Goal: Information Seeking & Learning: Learn about a topic

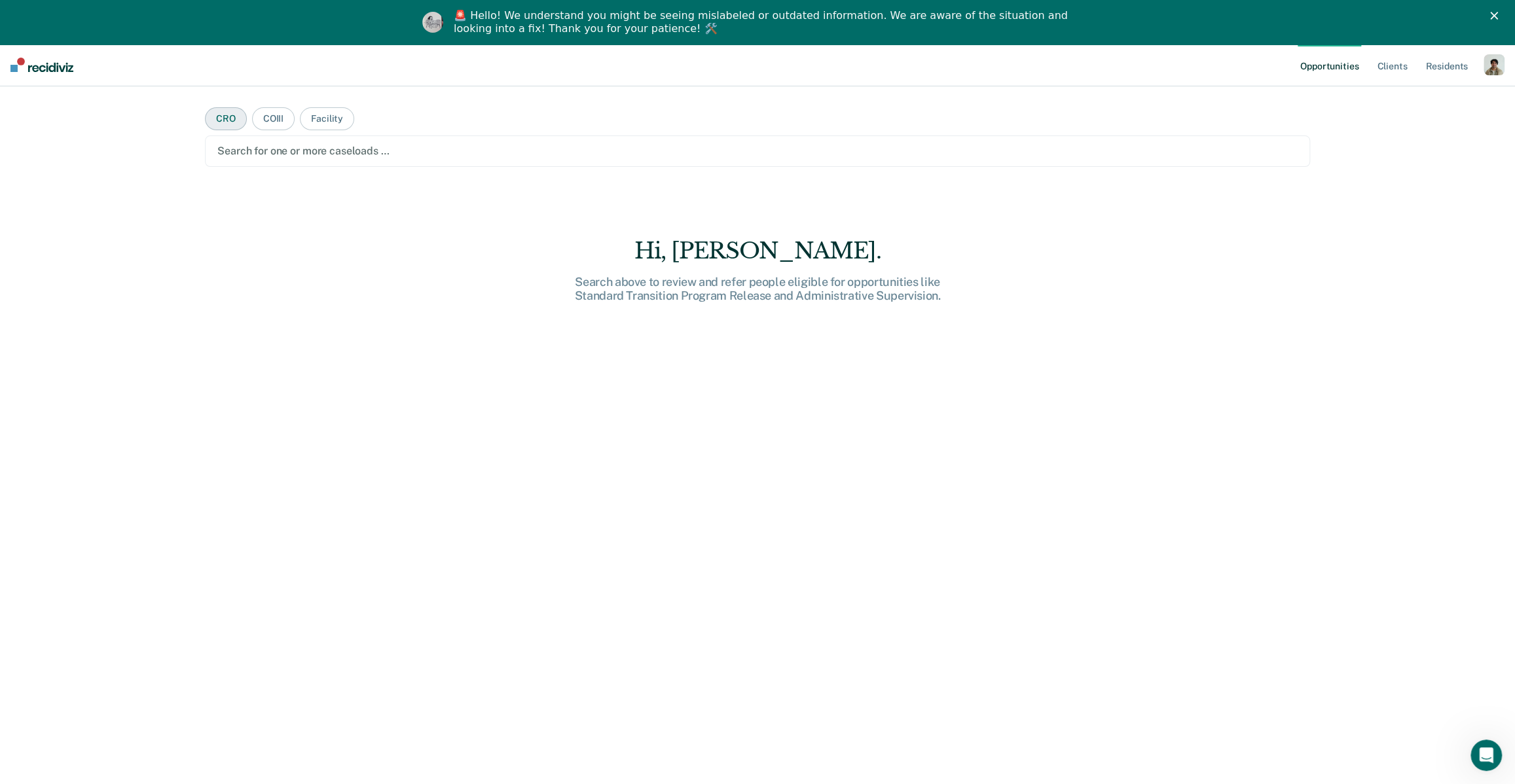
click at [217, 123] on button "CRO" at bounding box center [226, 119] width 42 height 23
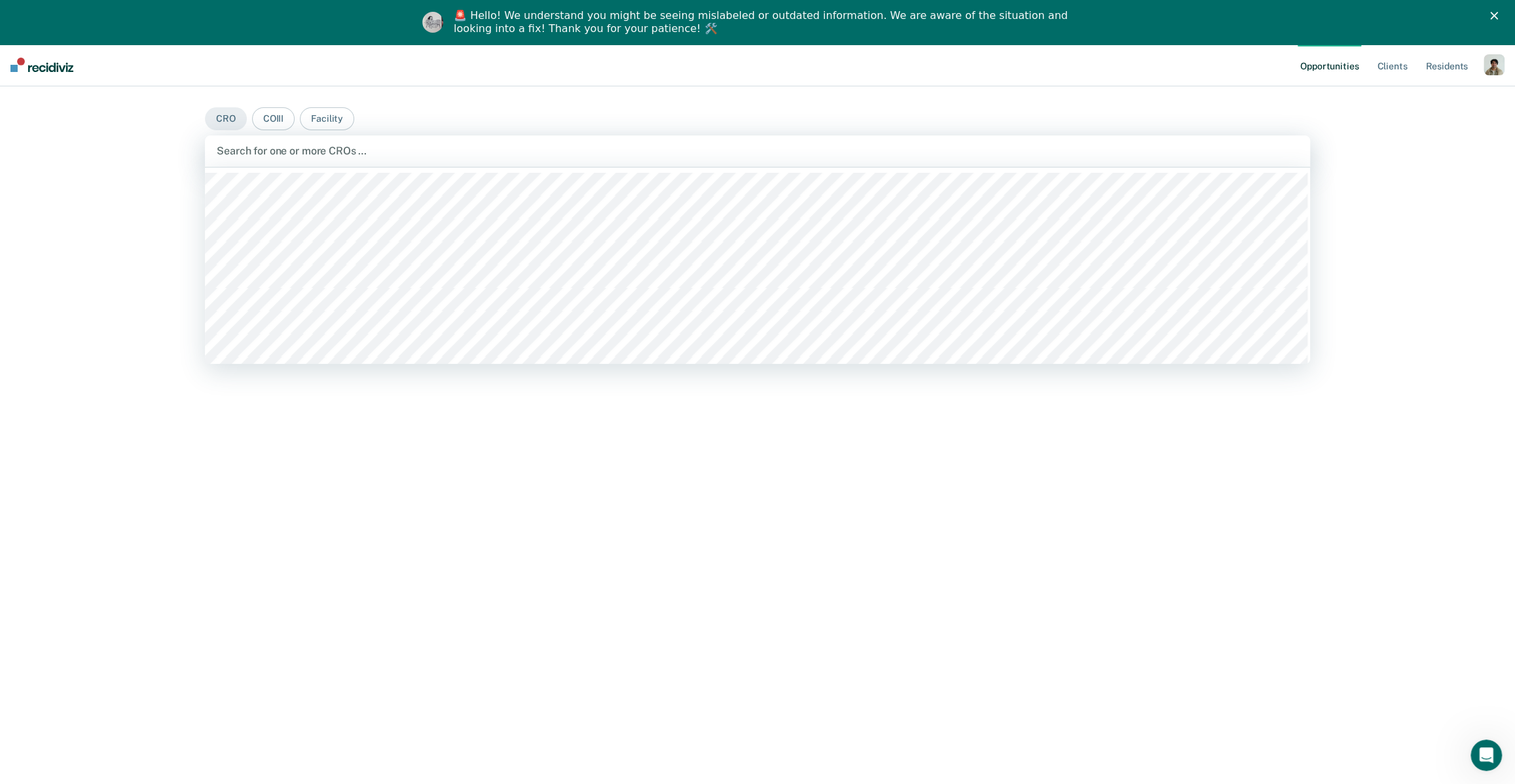
click at [241, 159] on div "Search for one or more CROs …" at bounding box center [758, 151] width 1084 height 17
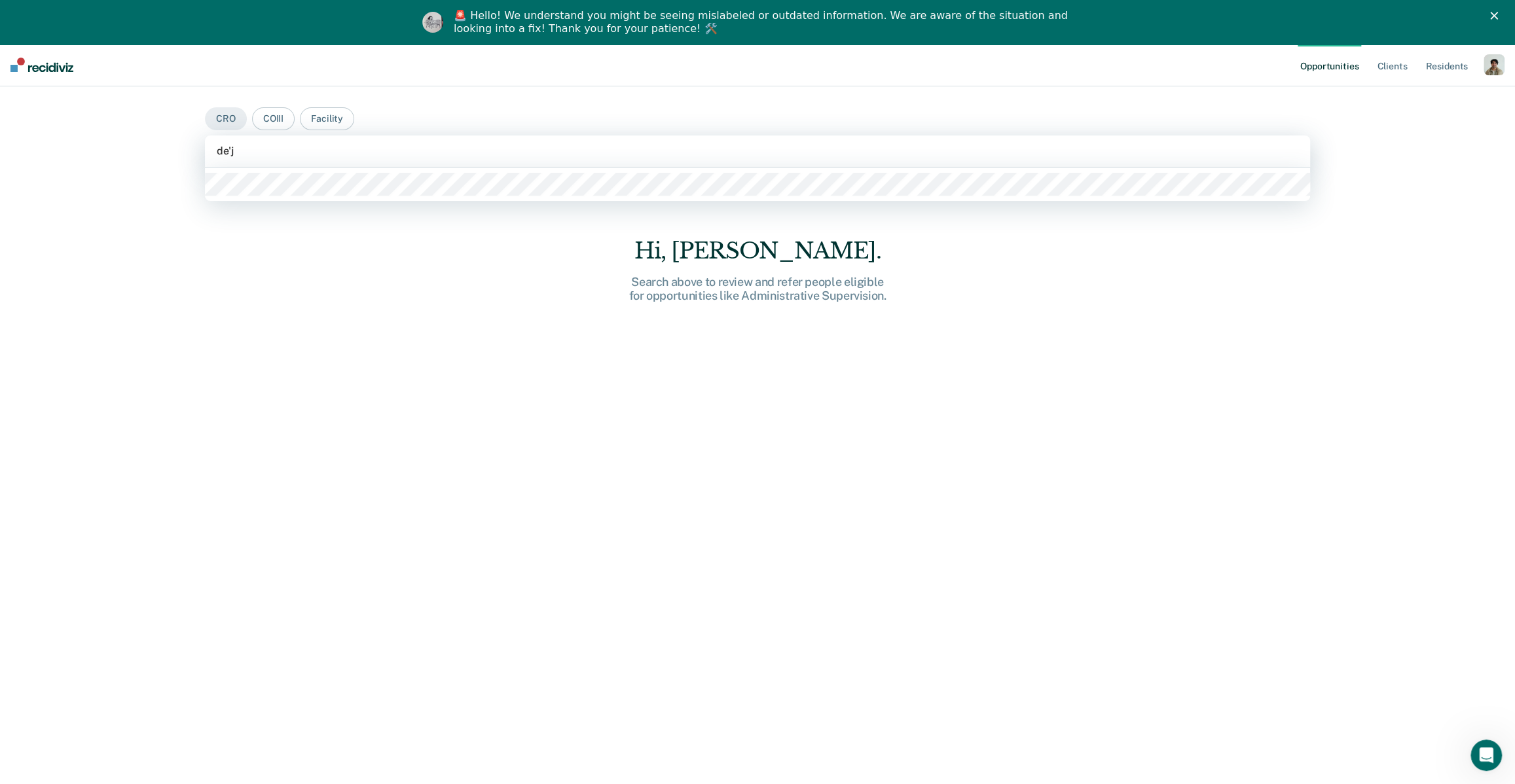
type input "de'ja"
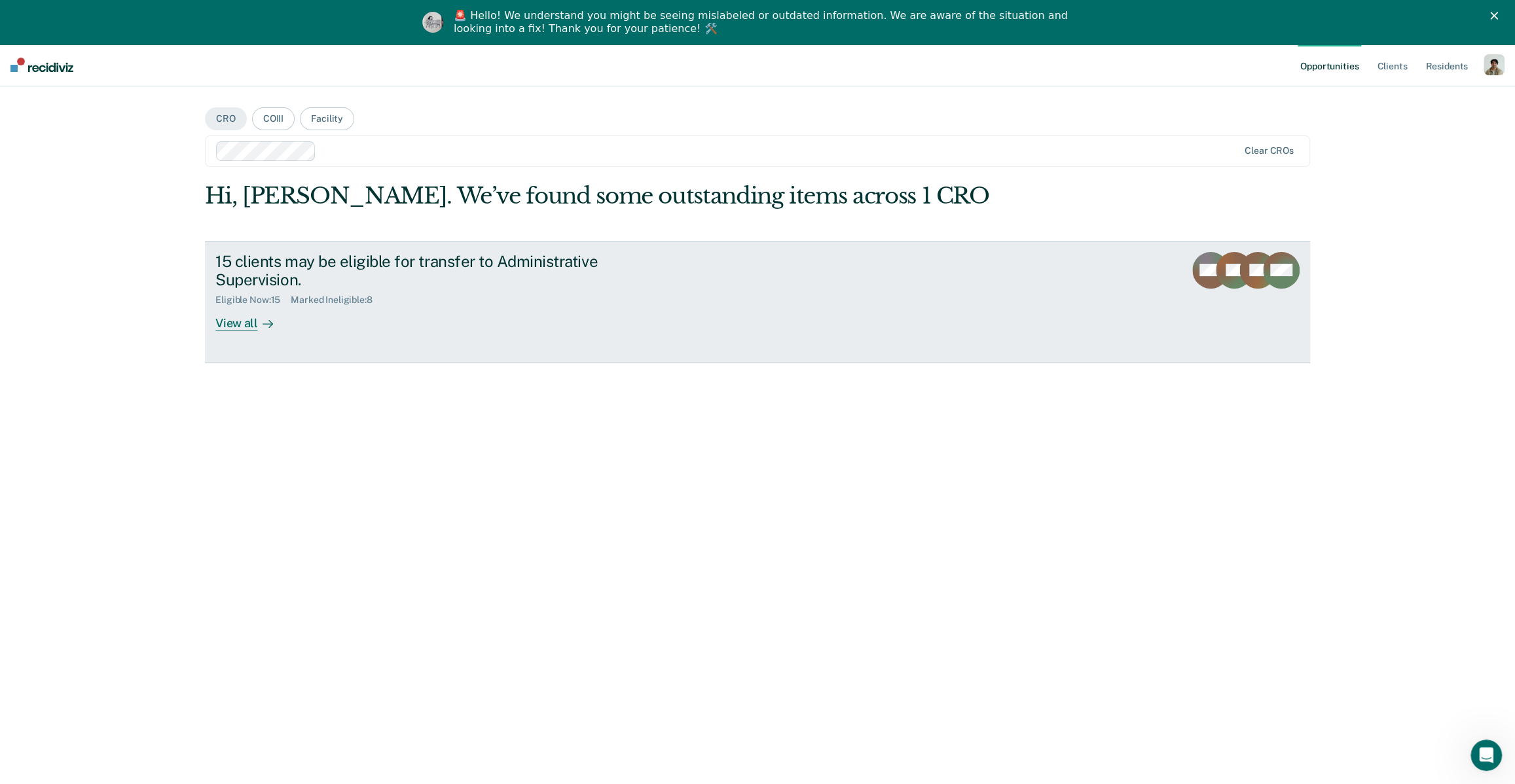
click at [441, 333] on link "15 clients may be eligible for transfer to Administrative Supervision. Eligible…" at bounding box center [758, 302] width 1105 height 122
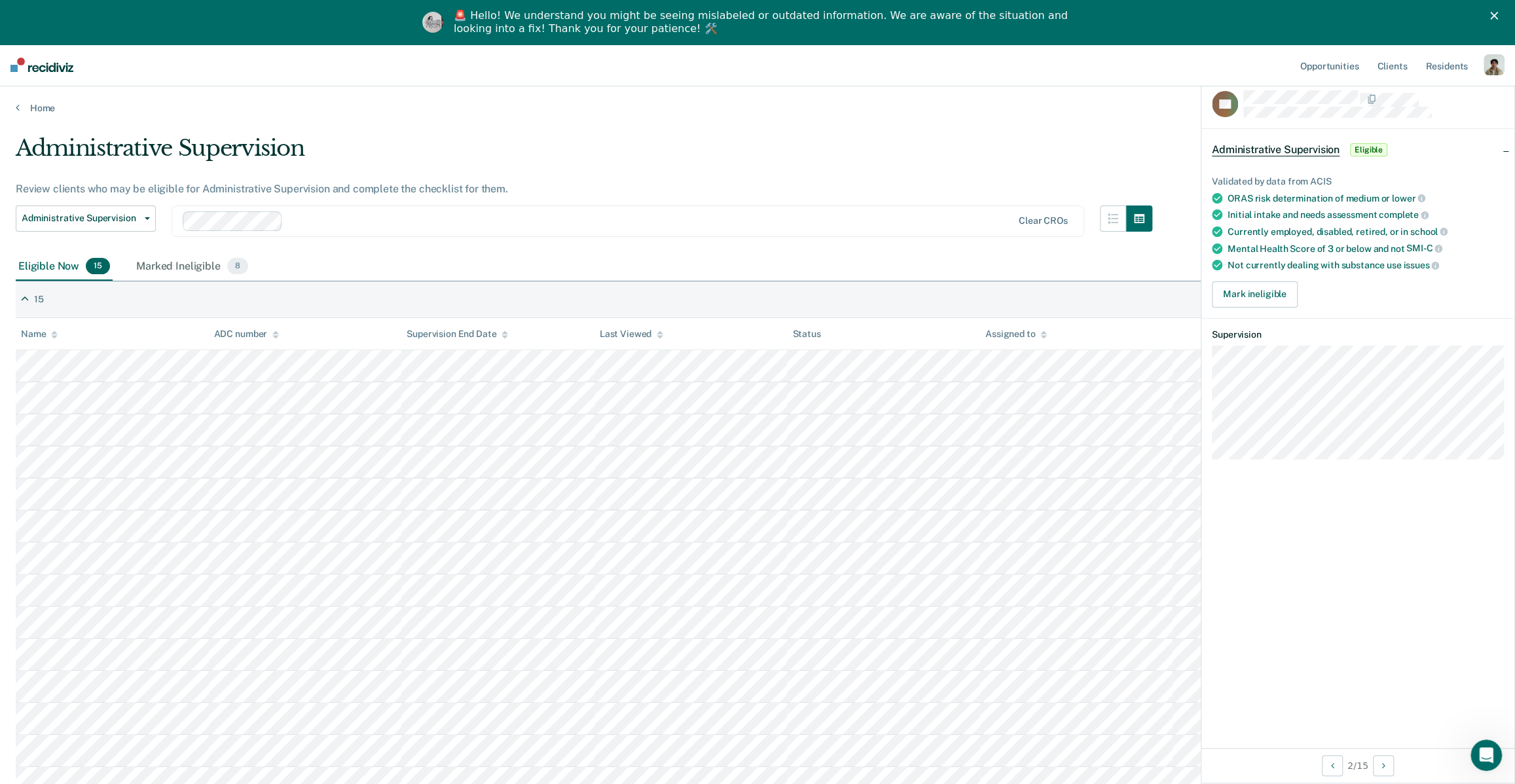
click at [1300, 243] on div "Mental Health Score of 3 or below and not SMI-C" at bounding box center [1366, 249] width 276 height 12
click at [1288, 260] on div "Not currently dealing with substance use issues" at bounding box center [1366, 265] width 276 height 12
click at [1325, 468] on div "ZS Administrative Supervision Eligible Validated by data from ACIS ORAS risk de…" at bounding box center [1358, 411] width 313 height 673
click at [145, 264] on div "Marked Ineligible 8" at bounding box center [192, 267] width 117 height 29
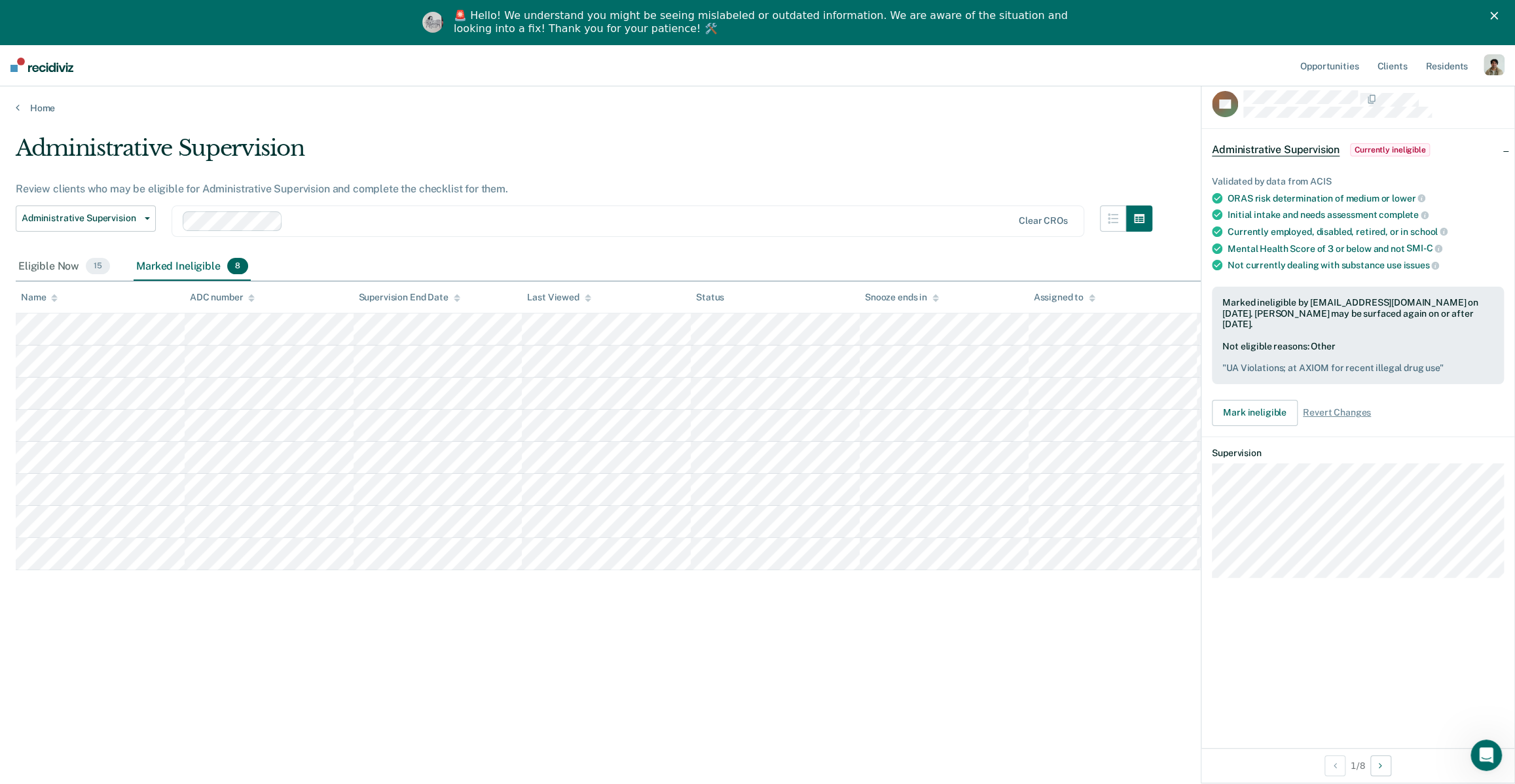
click at [613, 293] on th "Last Viewed" at bounding box center [606, 298] width 169 height 32
click at [104, 272] on span "15" at bounding box center [98, 266] width 24 height 17
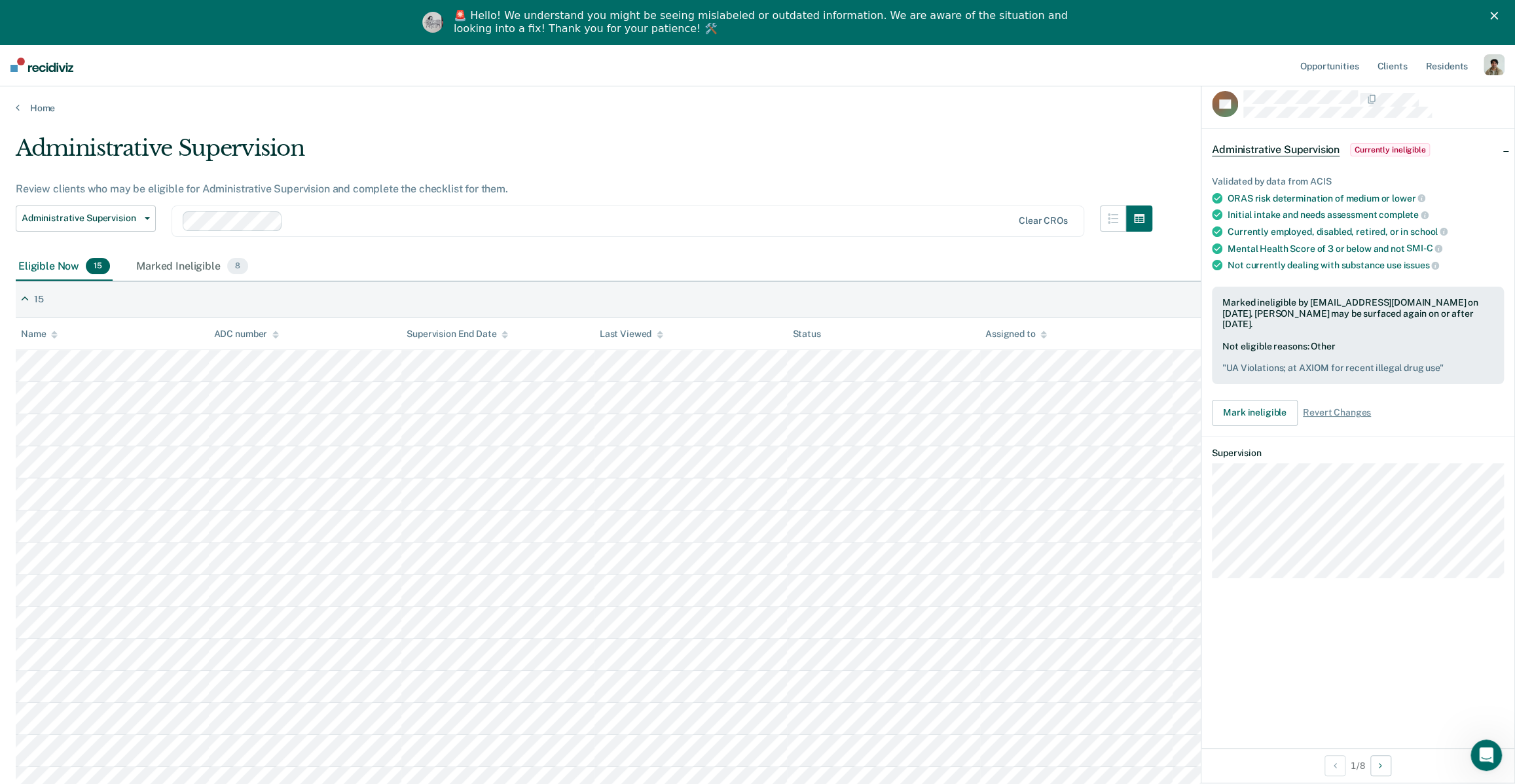
click at [813, 217] on div at bounding box center [650, 221] width 724 height 15
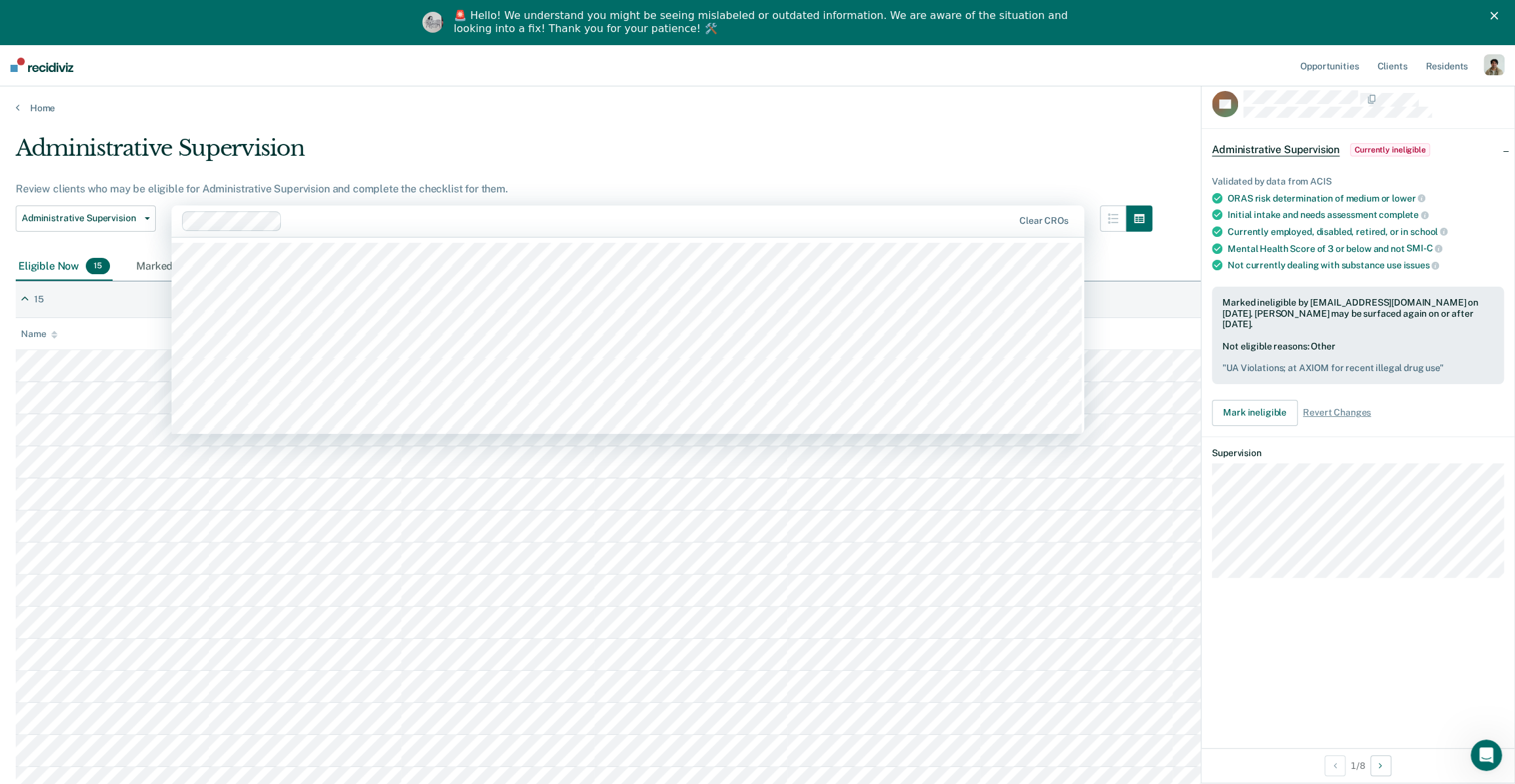
click at [853, 157] on div "Administrative Supervision" at bounding box center [584, 153] width 1137 height 37
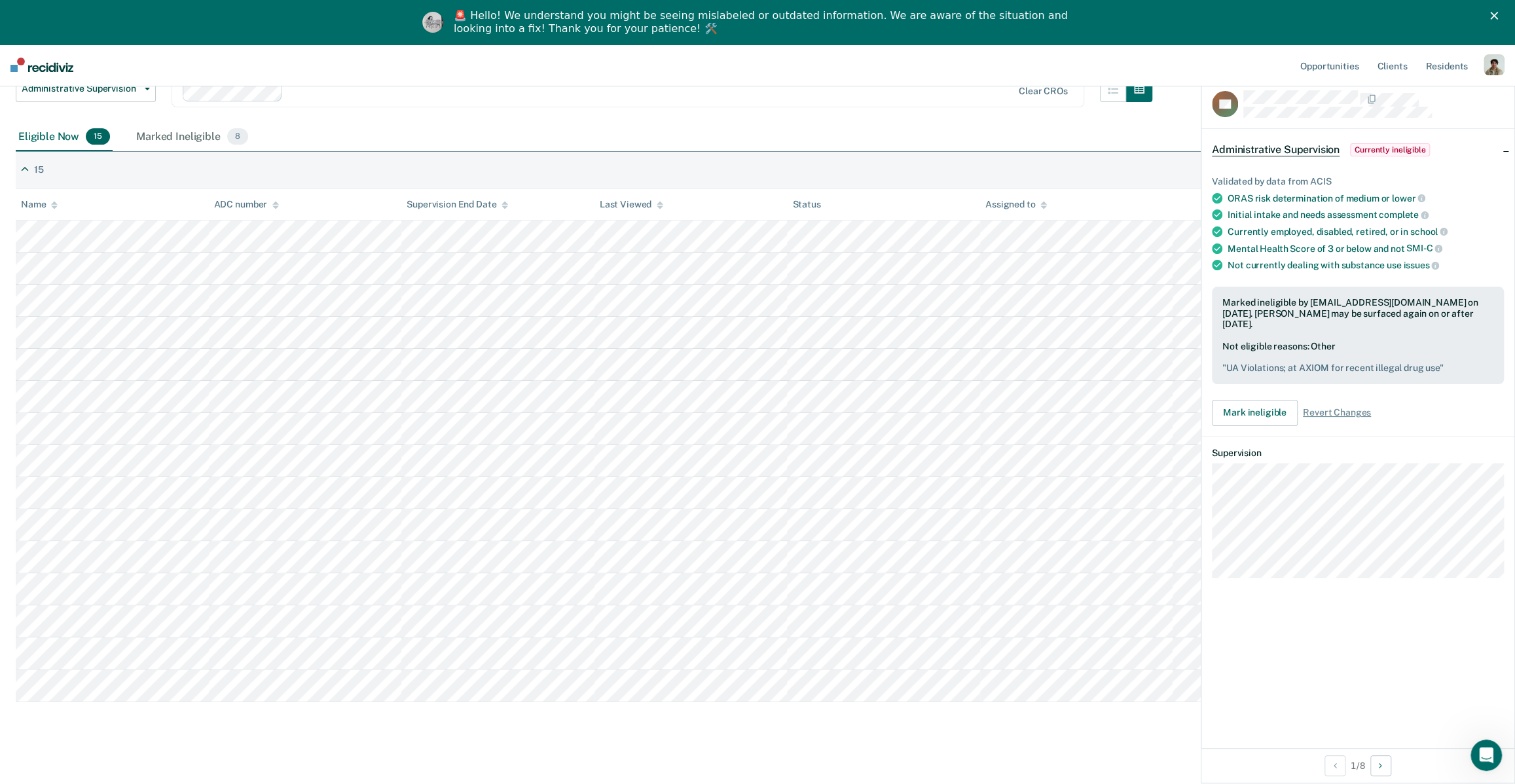
scroll to position [140, 0]
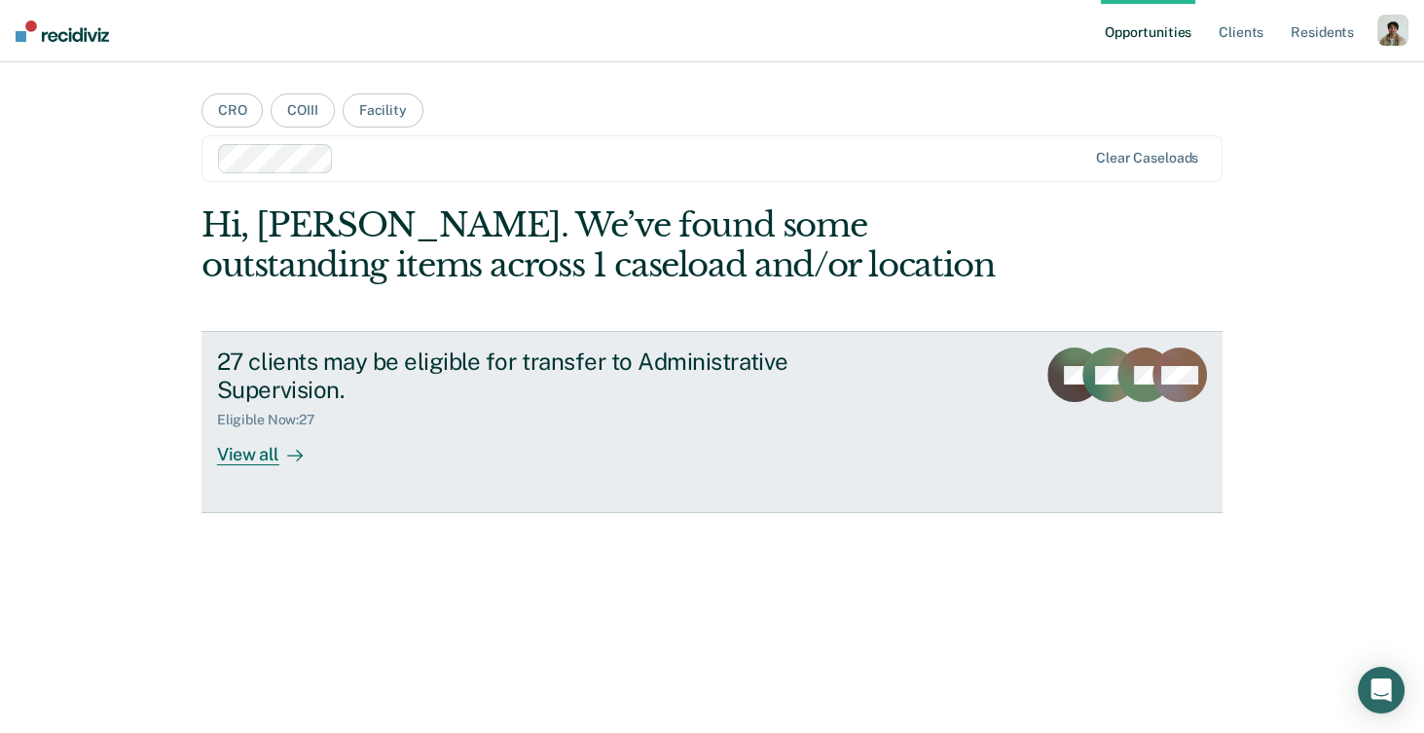
click at [336, 430] on div "27 clients may be eligible for transfer to Administrative Supervision. Eligible…" at bounding box center [582, 406] width 730 height 118
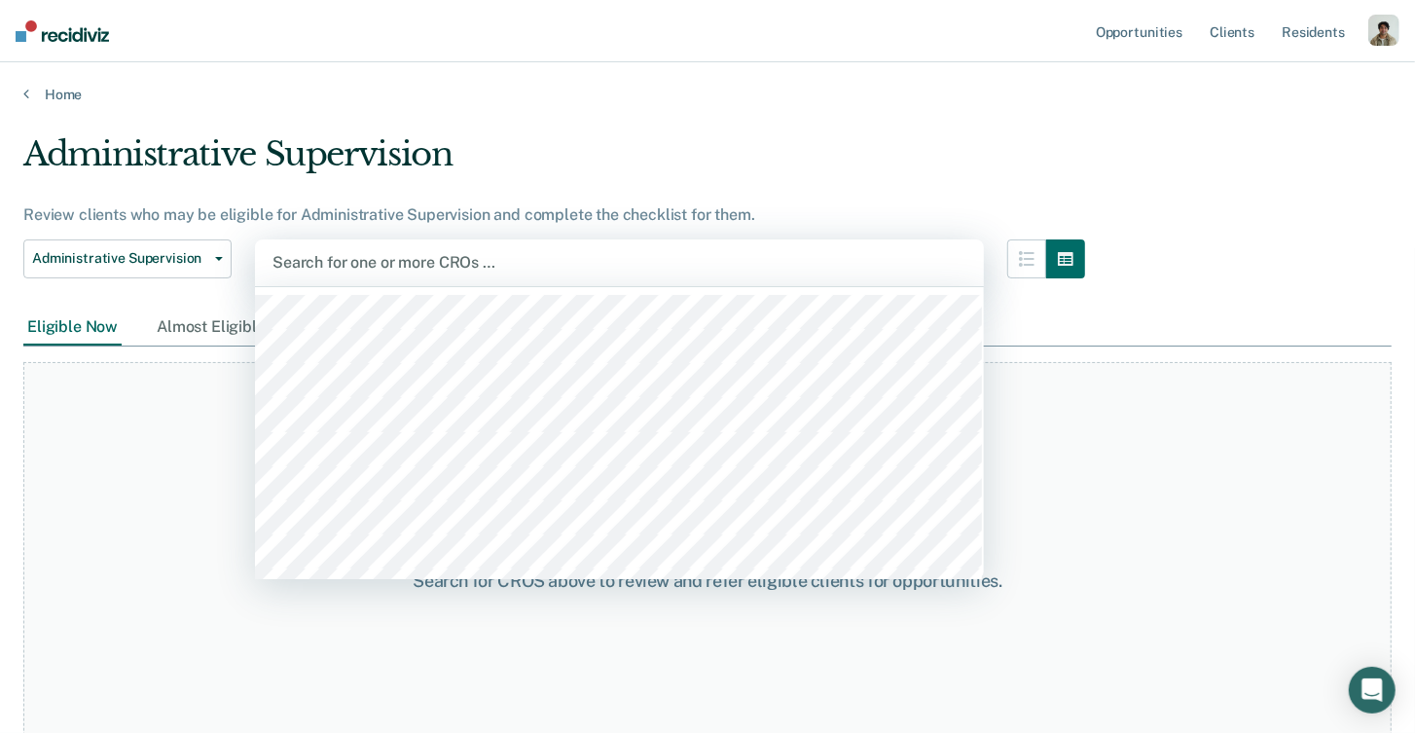
click at [361, 260] on div at bounding box center [620, 262] width 694 height 22
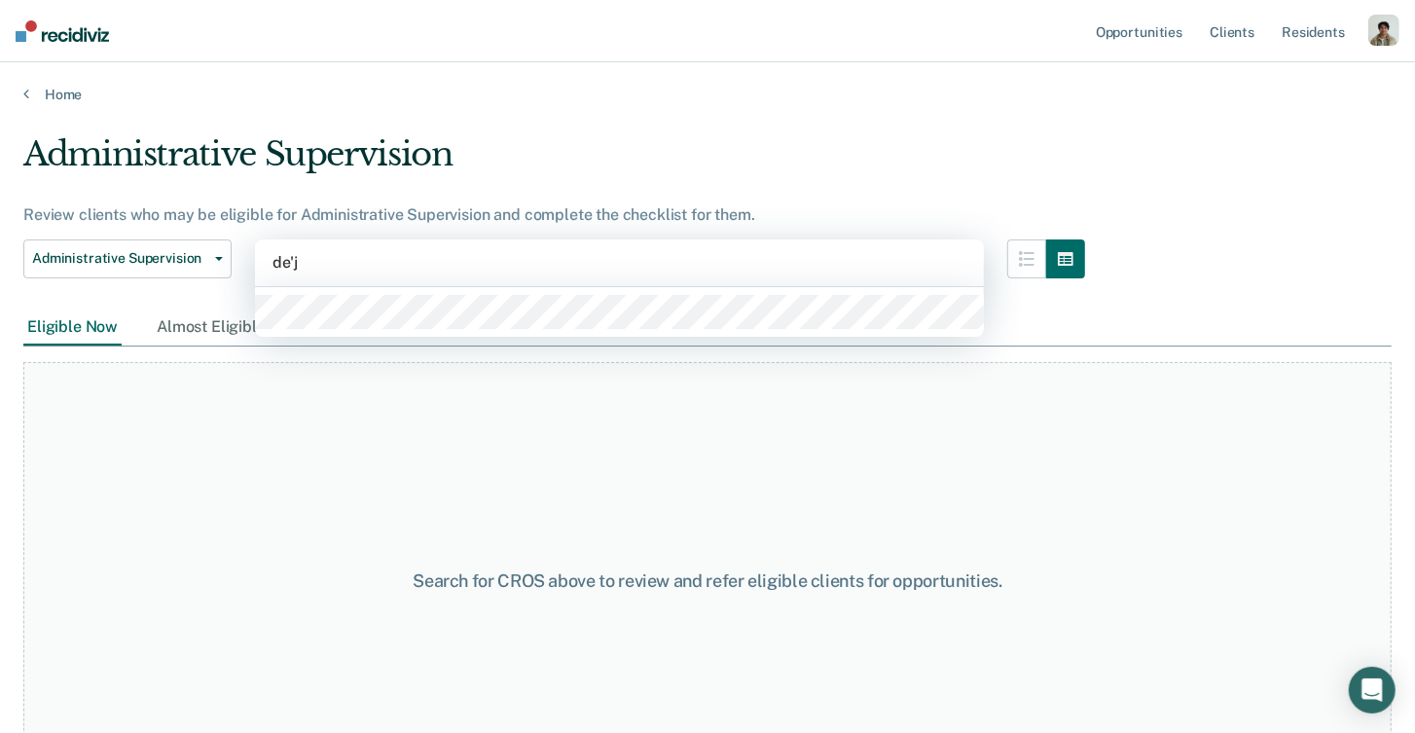
type input "de'ja"
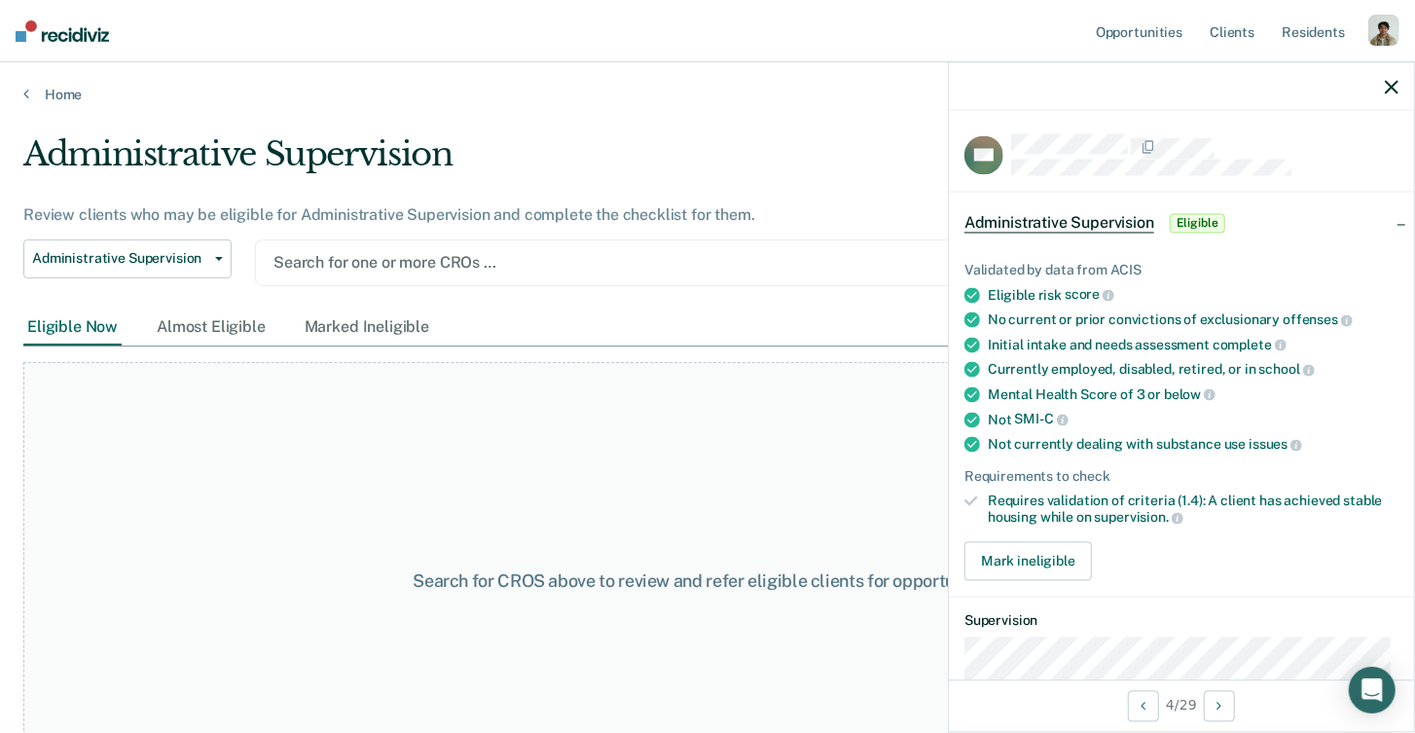
click at [391, 261] on div at bounding box center [619, 262] width 692 height 22
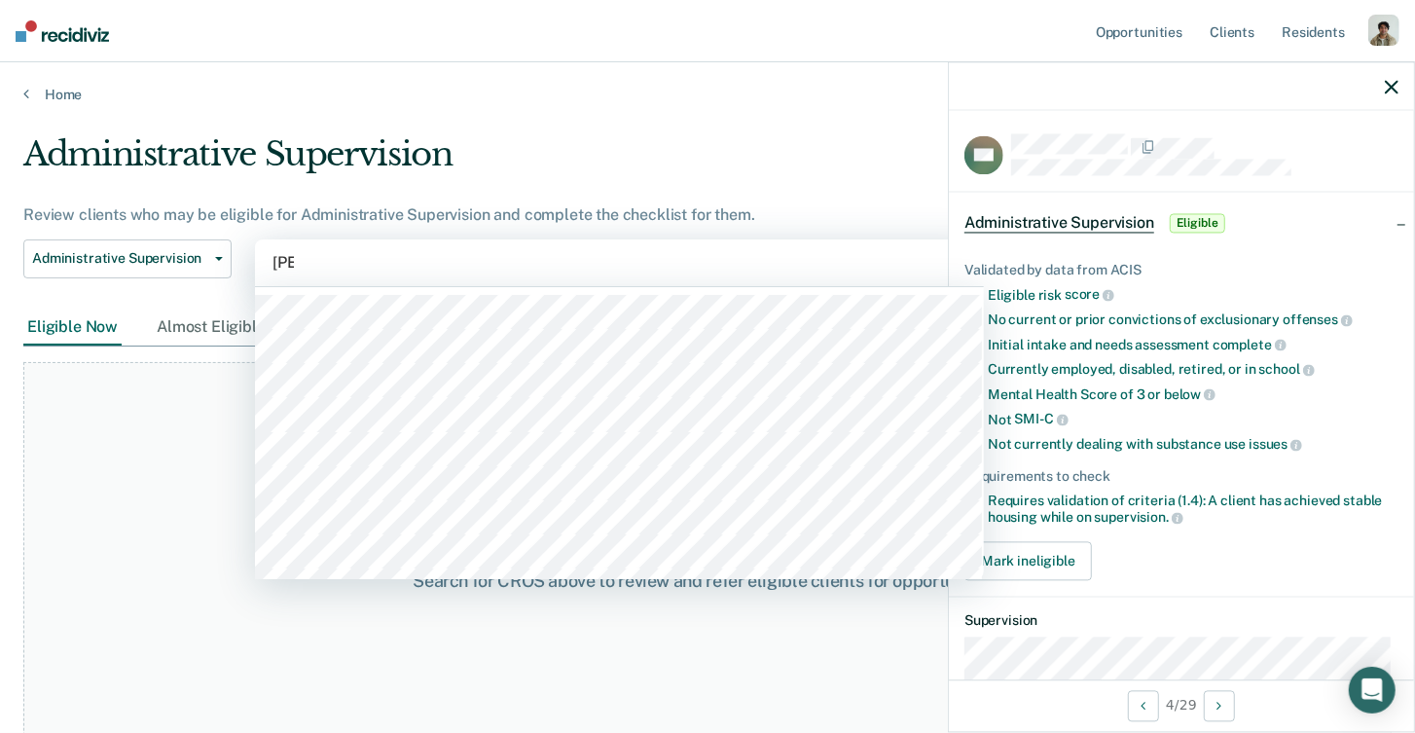
type input "anna"
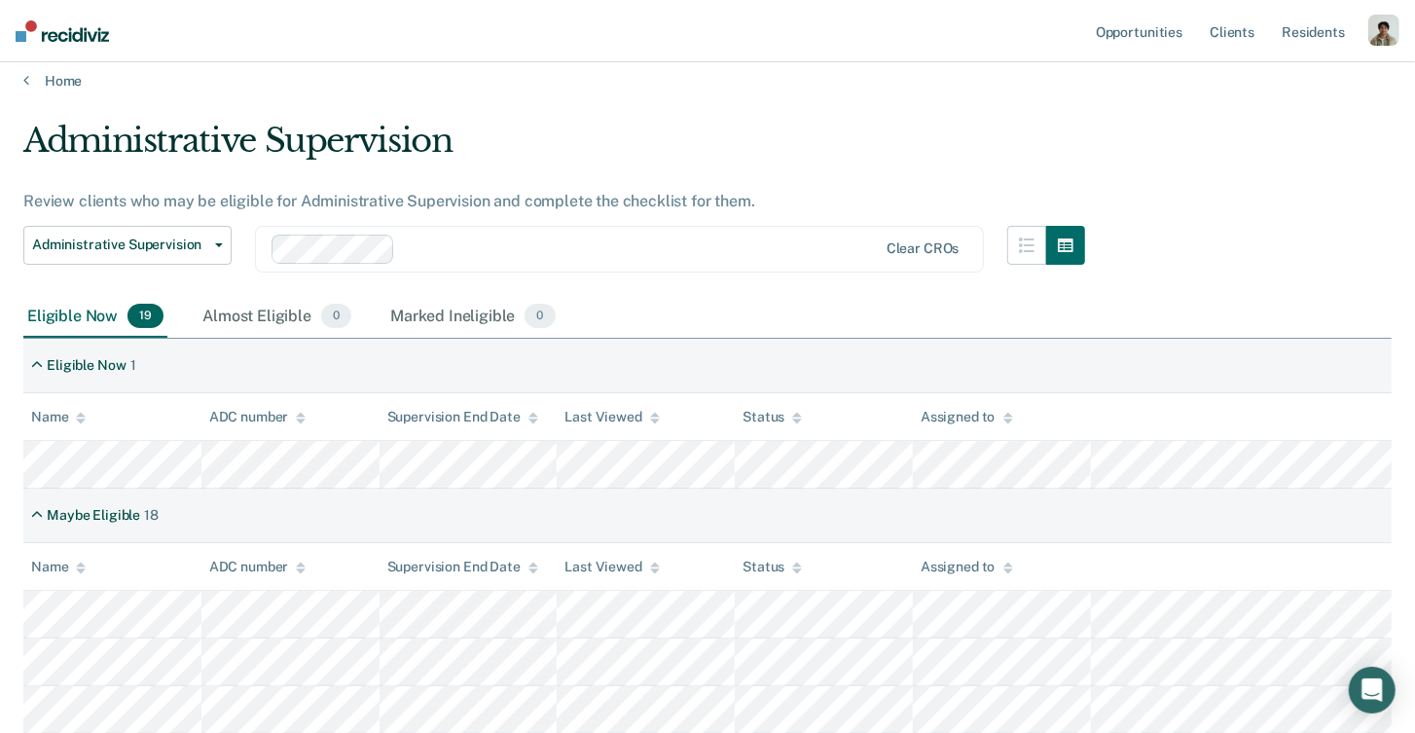
scroll to position [127, 0]
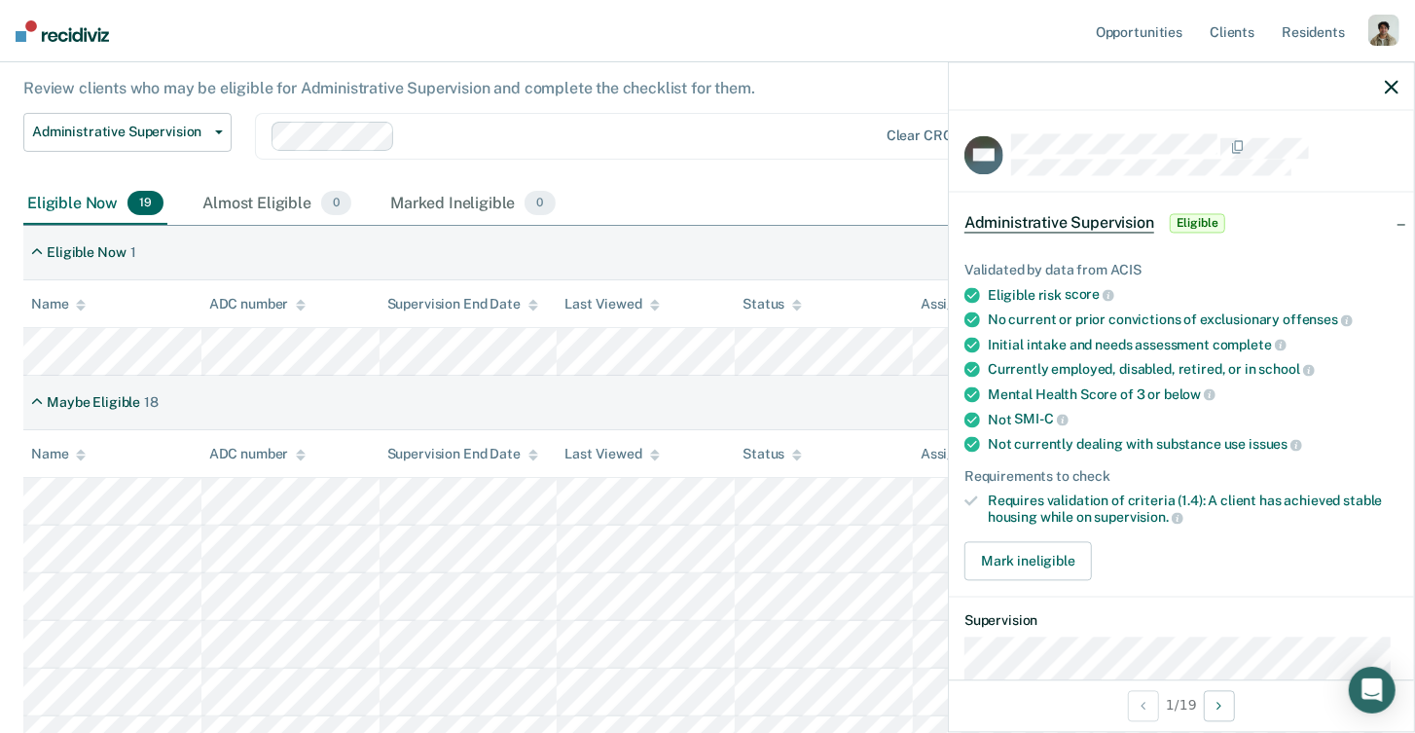
click at [1397, 88] on icon "button" at bounding box center [1392, 87] width 14 height 14
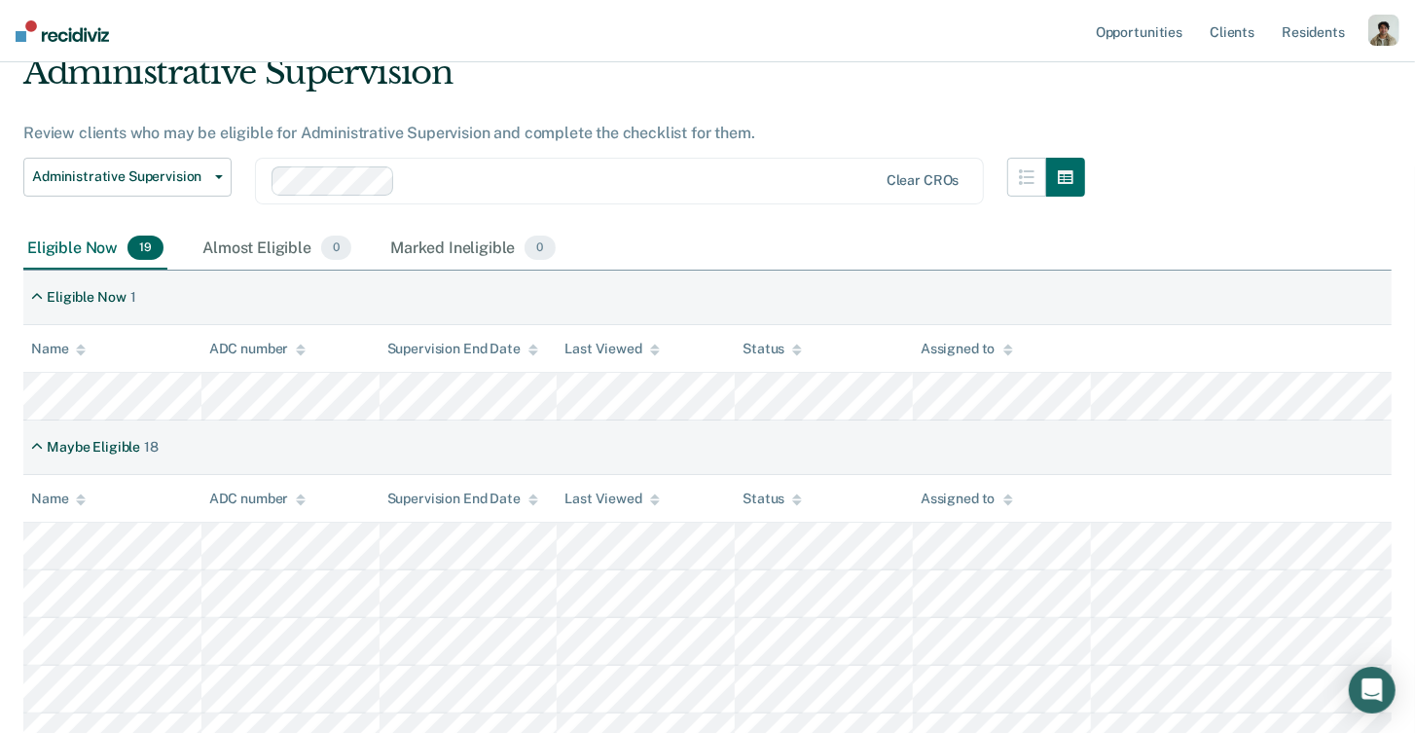
scroll to position [74, 0]
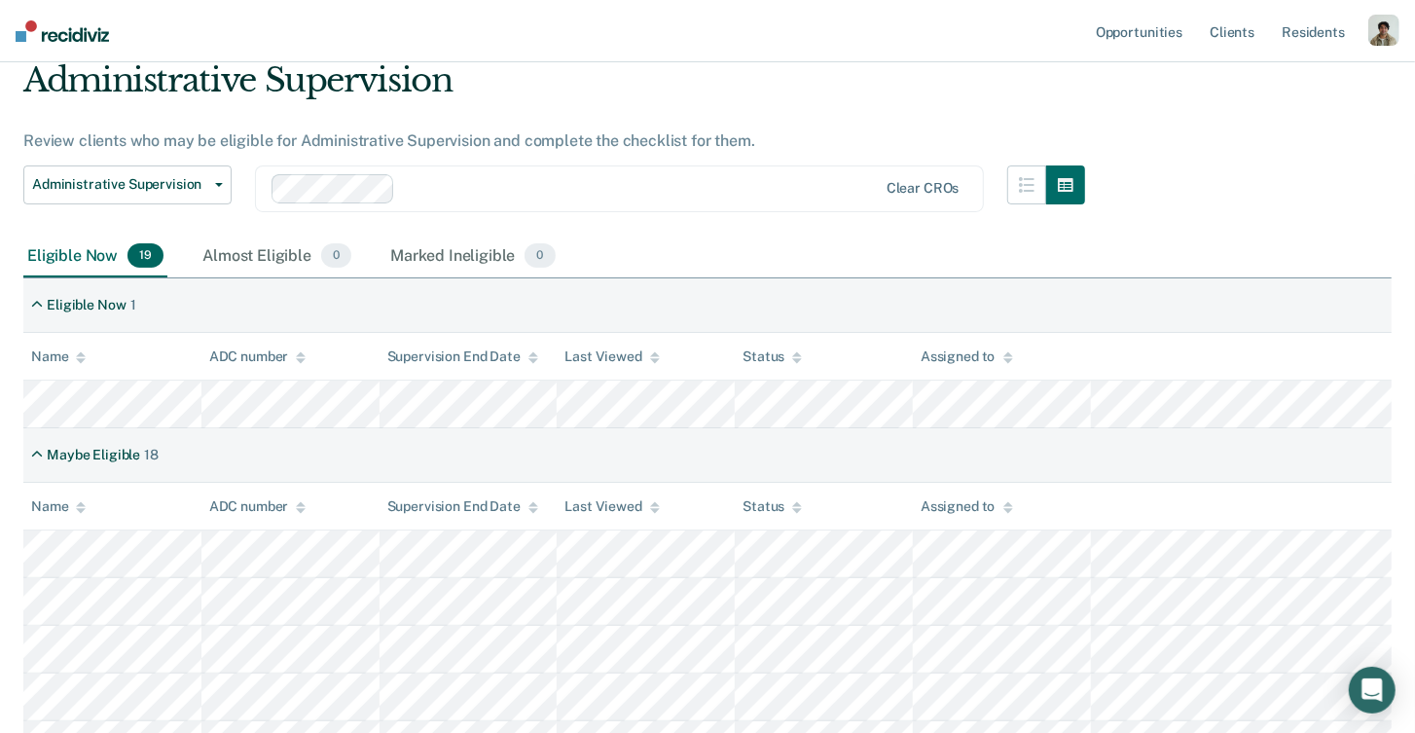
click at [469, 450] on div "Maybe Eligible 18" at bounding box center [707, 455] width 1368 height 55
click at [503, 430] on div "Maybe Eligible 18" at bounding box center [707, 455] width 1368 height 55
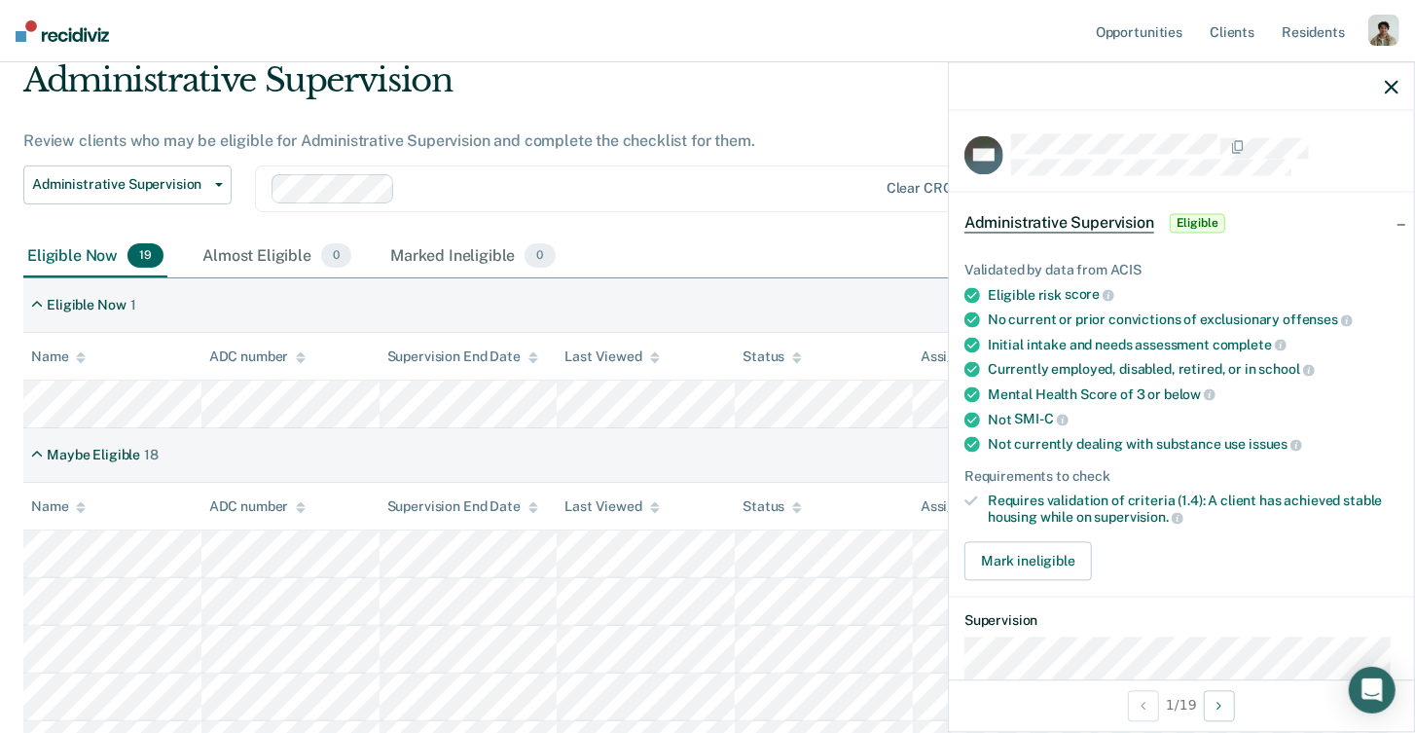
click at [1391, 84] on icon "button" at bounding box center [1392, 87] width 14 height 14
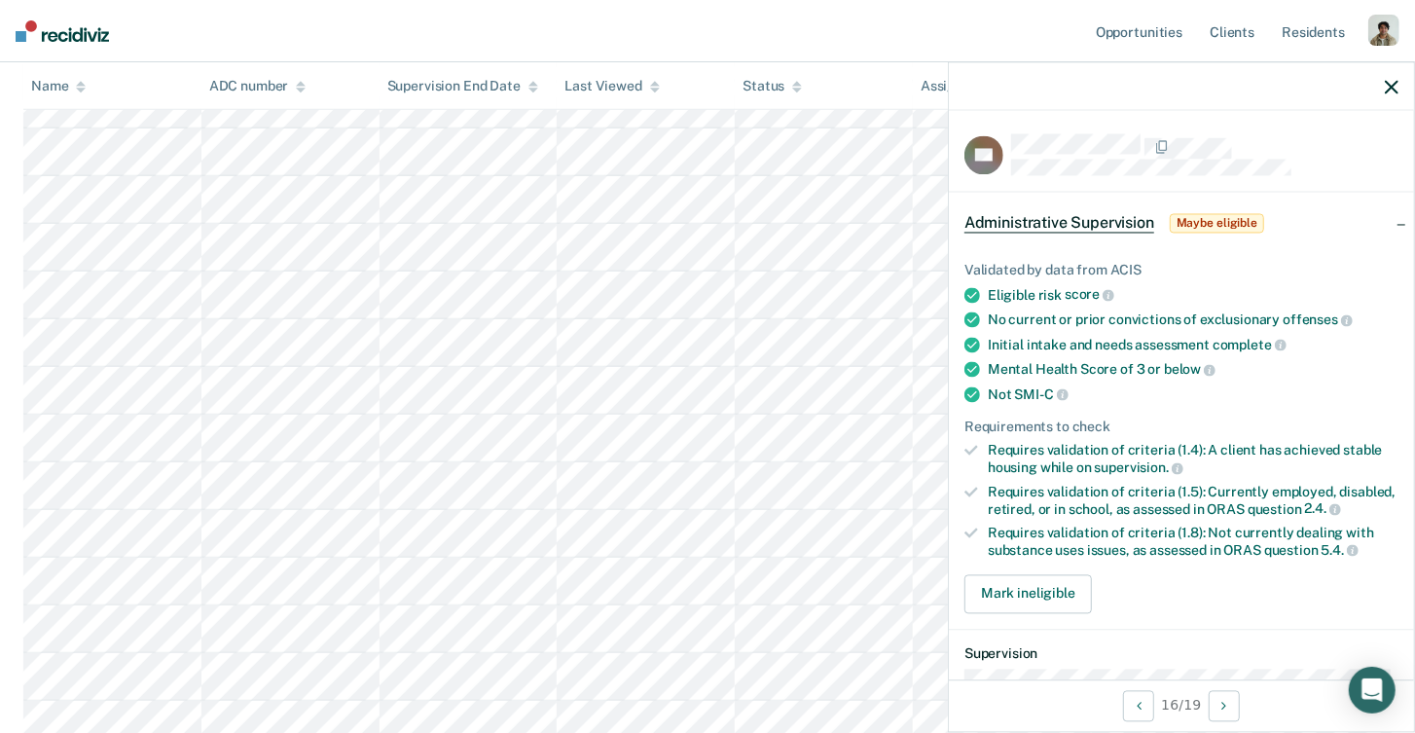
scroll to position [338, 0]
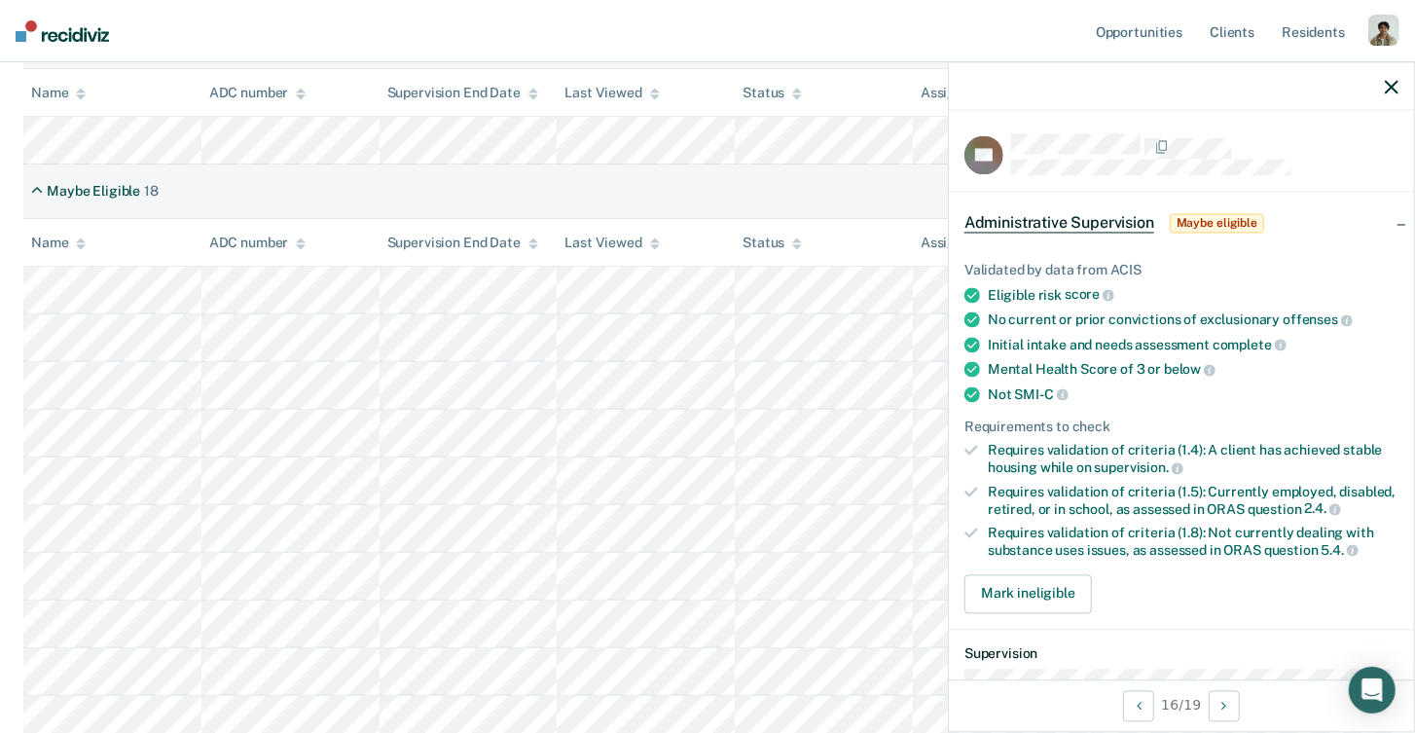
click at [1393, 90] on icon "button" at bounding box center [1392, 87] width 14 height 14
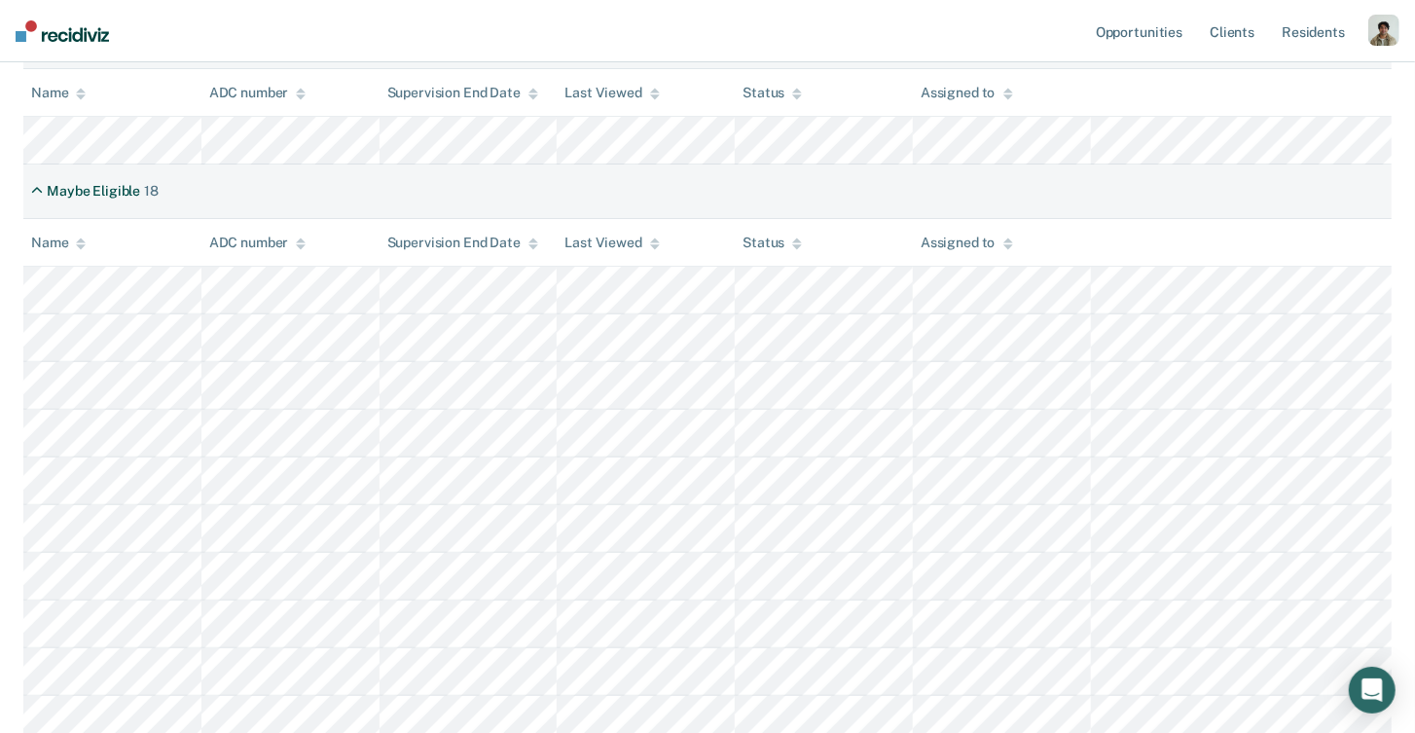
scroll to position [37, 0]
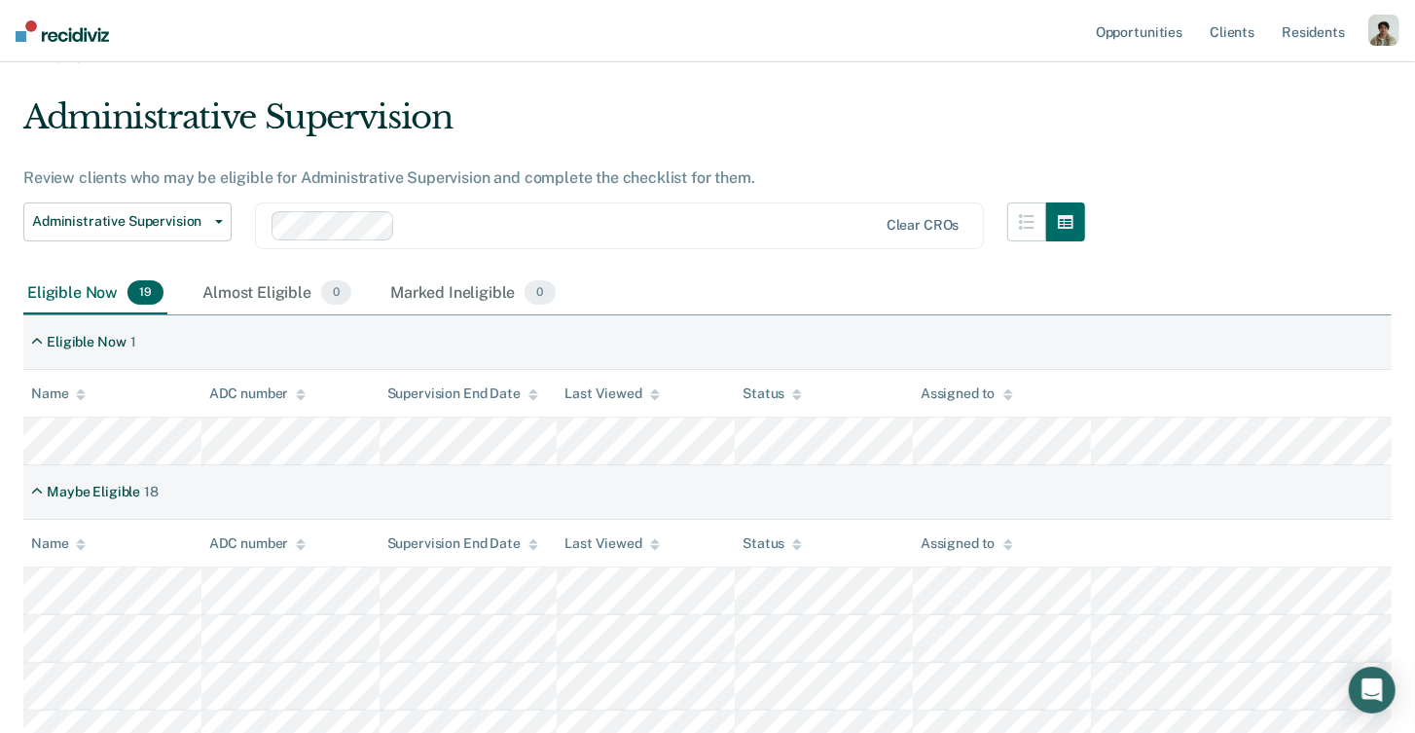
click at [712, 326] on div "Eligible Now 1" at bounding box center [707, 342] width 1368 height 55
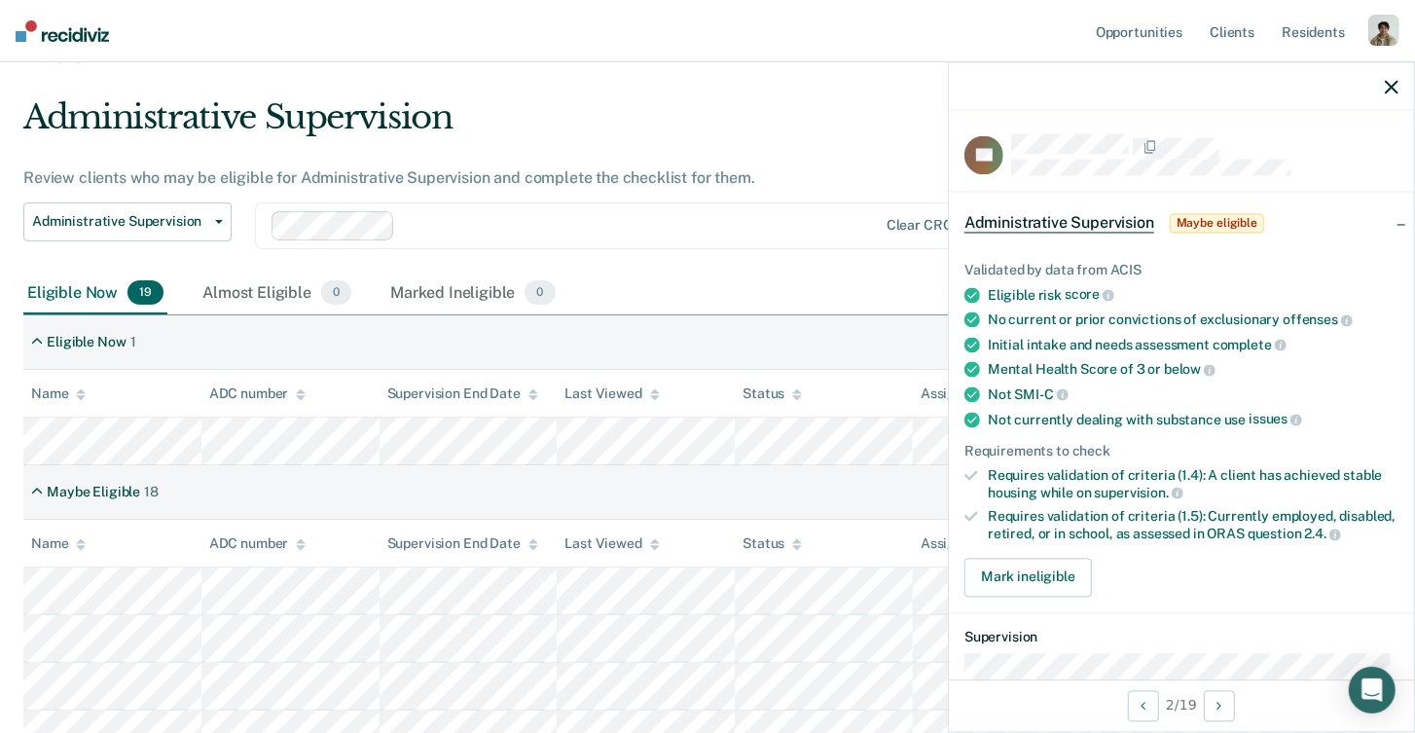
click at [1120, 458] on ul "Validated by data from ACIS Eligible risk score No current or prior convictions…" at bounding box center [1182, 402] width 434 height 280
click at [1105, 491] on span "supervision." at bounding box center [1139, 493] width 89 height 16
click at [1222, 471] on div "Requires validation of criteria (1.4): A client has achieved stable housing whi…" at bounding box center [1193, 483] width 411 height 33
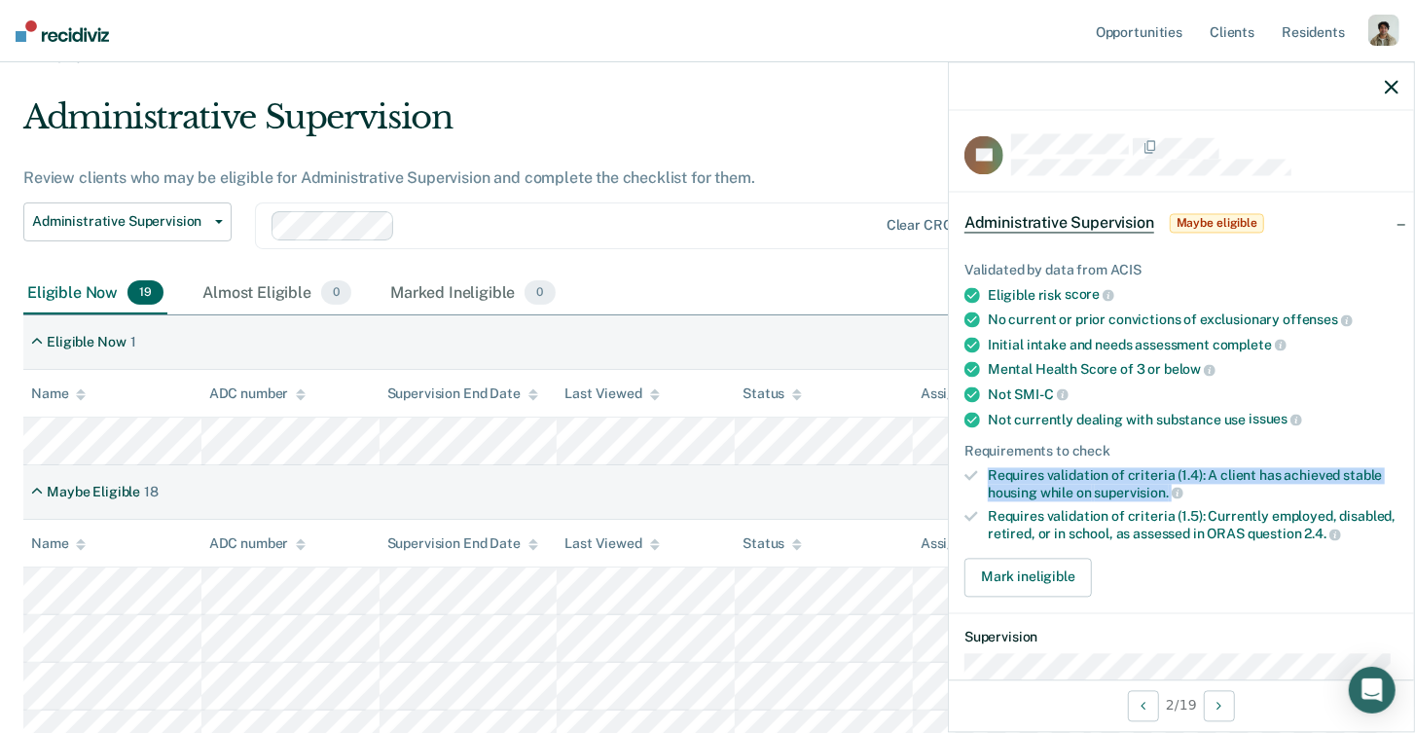
drag, startPoint x: 1212, startPoint y: 484, endPoint x: 988, endPoint y: 469, distance: 224.3
click at [988, 469] on div "Requires validation of criteria (1.4): A client has achieved stable housing whi…" at bounding box center [1193, 483] width 411 height 33
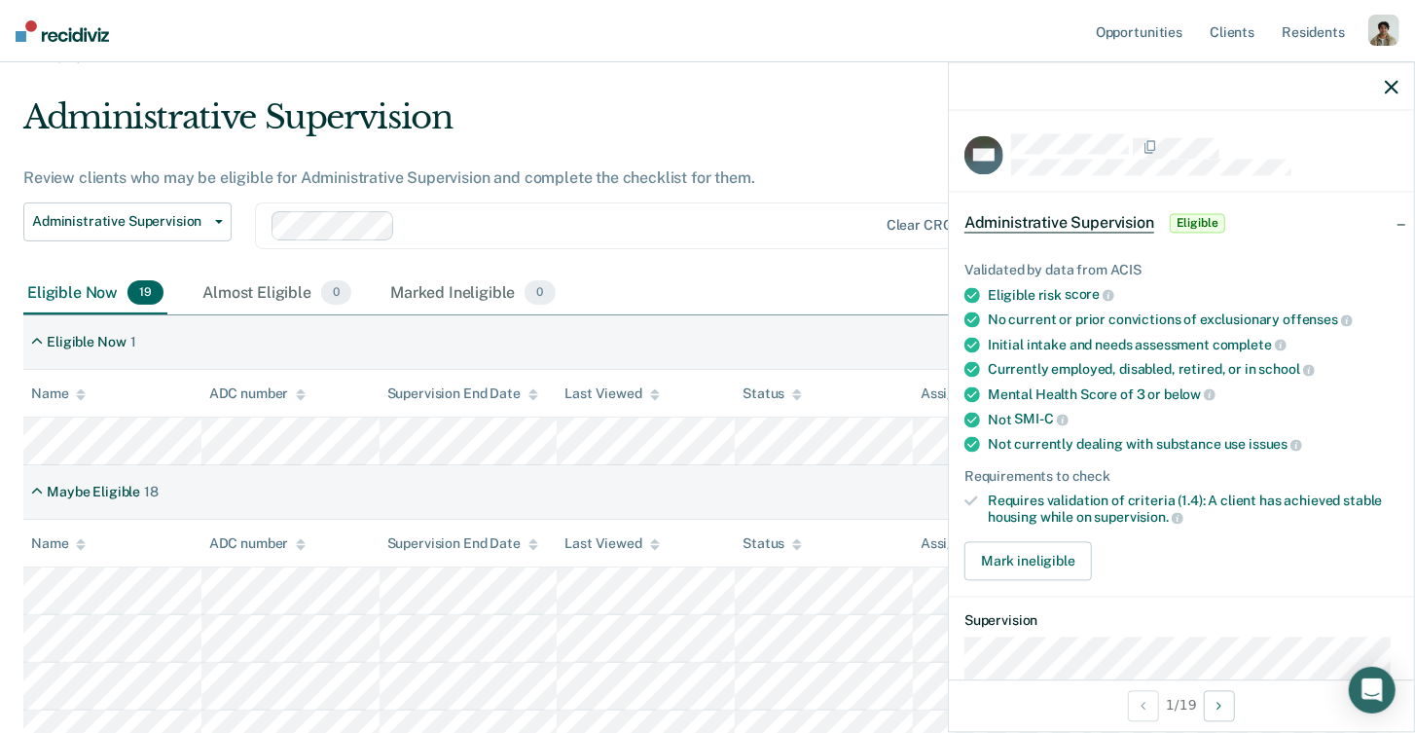
click at [1267, 517] on div "Requires validation of criteria (1.4): A client has achieved stable housing whi…" at bounding box center [1193, 508] width 411 height 33
drag, startPoint x: 1167, startPoint y: 515, endPoint x: 1021, endPoint y: 482, distance: 149.7
click at [1021, 482] on ul "Validated by data from ACIS Eligible risk score No current or prior convictions…" at bounding box center [1182, 394] width 434 height 264
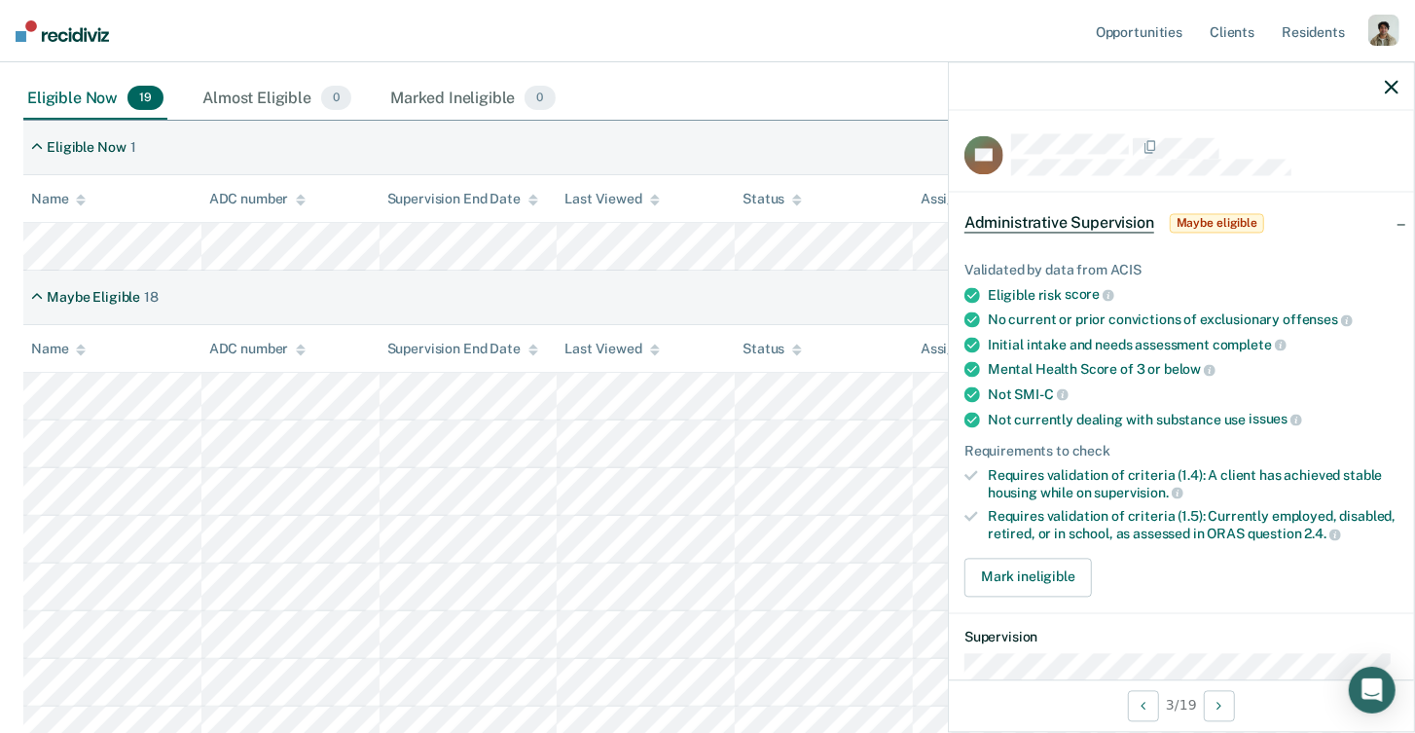
scroll to position [869, 0]
